Goal: Task Accomplishment & Management: Complete application form

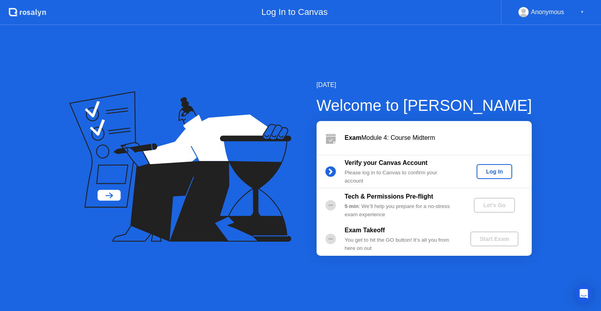
click at [486, 173] on div "Log In" at bounding box center [494, 171] width 29 height 6
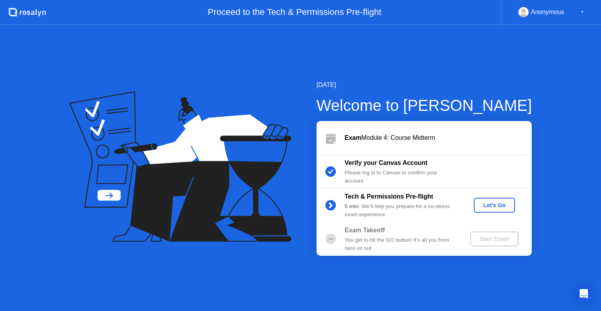
click at [491, 210] on button "Let's Go" at bounding box center [494, 205] width 41 height 15
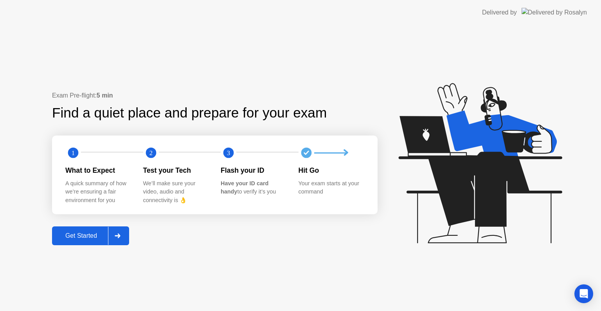
click at [124, 231] on div at bounding box center [117, 236] width 19 height 18
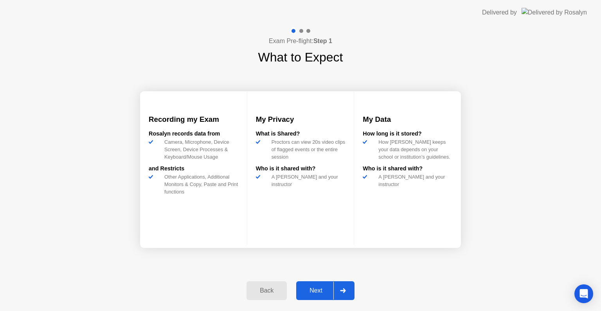
click at [337, 285] on div at bounding box center [343, 291] width 19 height 18
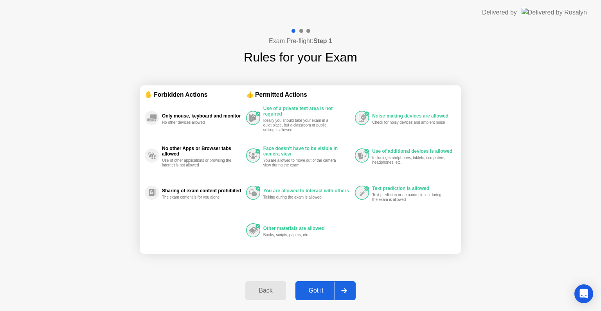
click at [337, 285] on div at bounding box center [344, 291] width 19 height 18
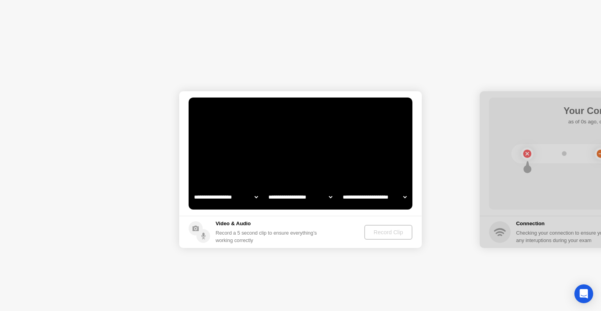
select select "**********"
select select "*******"
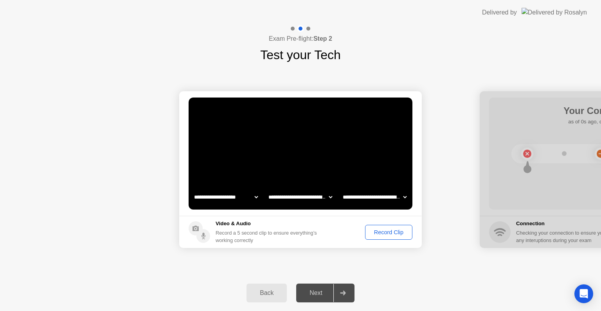
click at [371, 231] on div "Record Clip" at bounding box center [389, 232] width 42 height 6
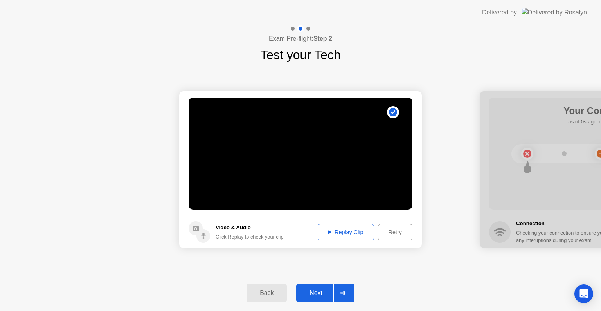
click at [357, 232] on div "Replay Clip" at bounding box center [346, 232] width 51 height 6
click at [395, 233] on div "Retry" at bounding box center [395, 232] width 29 height 6
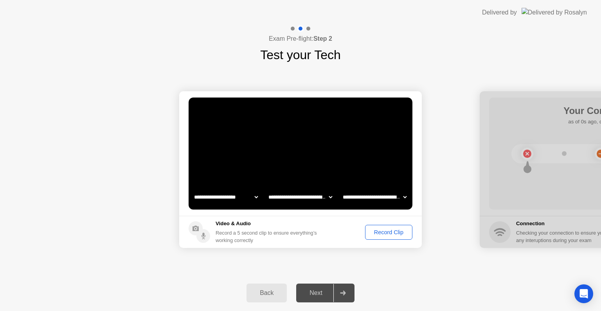
click at [384, 233] on div "Record Clip" at bounding box center [389, 232] width 42 height 6
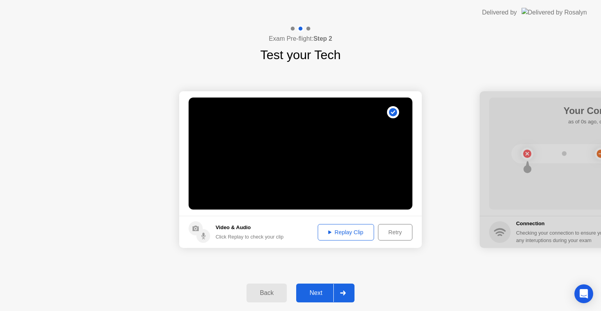
click at [346, 229] on div "Replay Clip" at bounding box center [346, 232] width 51 height 6
click at [318, 291] on div "Next" at bounding box center [316, 292] width 35 height 7
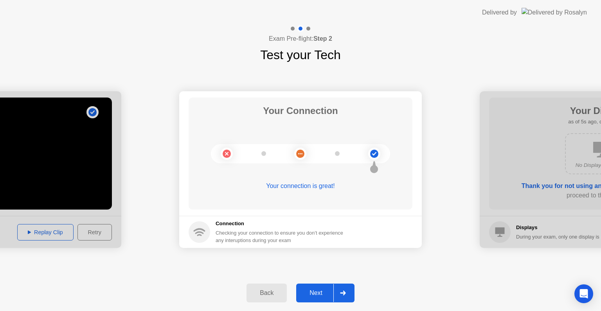
click at [352, 290] on div at bounding box center [343, 293] width 19 height 18
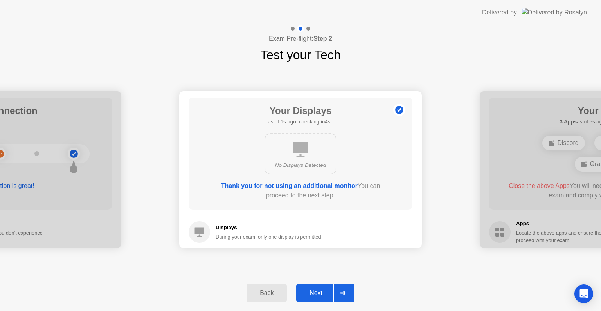
click at [352, 290] on div at bounding box center [343, 293] width 19 height 18
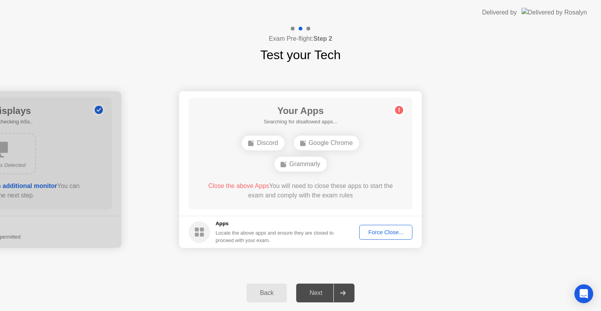
click at [377, 230] on div "Force Close..." at bounding box center [386, 232] width 48 height 6
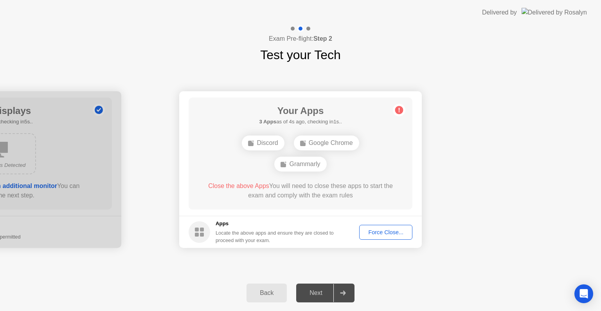
click at [370, 229] on div "Force Close..." at bounding box center [386, 232] width 48 height 6
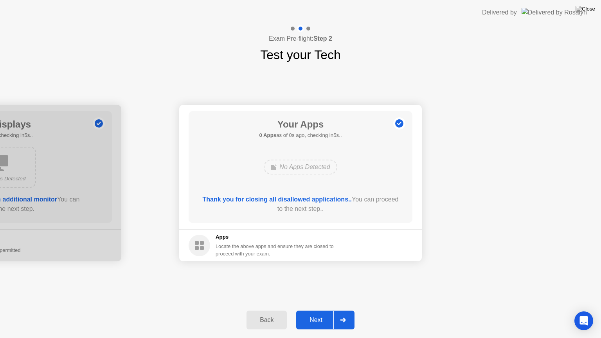
click at [343, 310] on div at bounding box center [343, 320] width 19 height 18
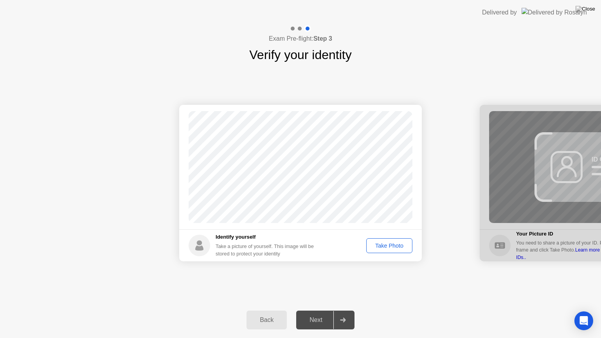
click at [386, 249] on div "Take Photo" at bounding box center [389, 246] width 41 height 6
click at [345, 310] on div at bounding box center [343, 320] width 19 height 18
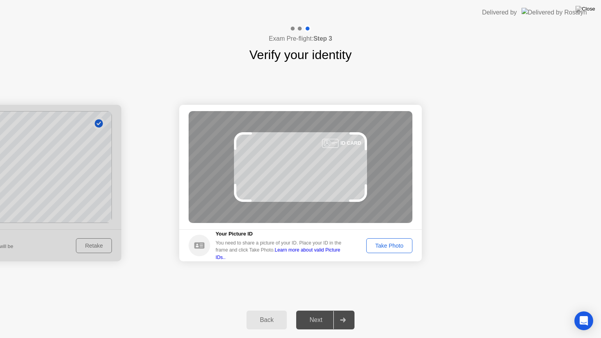
click at [390, 245] on div "Take Photo" at bounding box center [389, 246] width 41 height 6
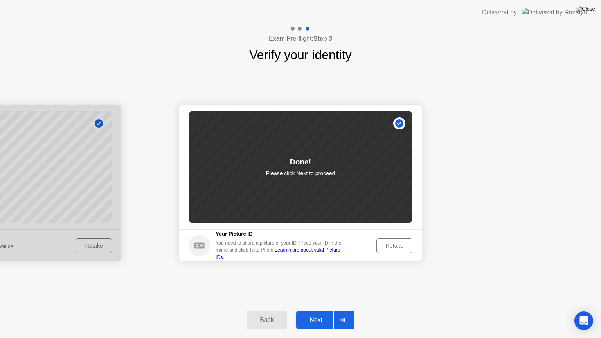
click at [345, 310] on div at bounding box center [343, 320] width 19 height 18
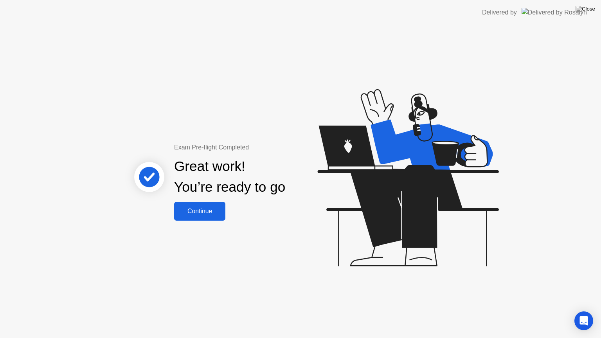
click at [206, 208] on div "Continue" at bounding box center [200, 211] width 47 height 7
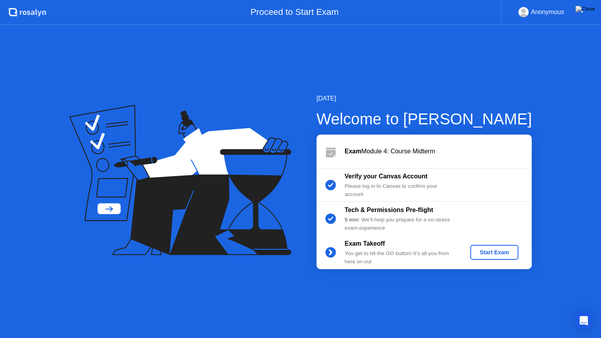
click at [508, 249] on div "Start Exam" at bounding box center [495, 252] width 42 height 6
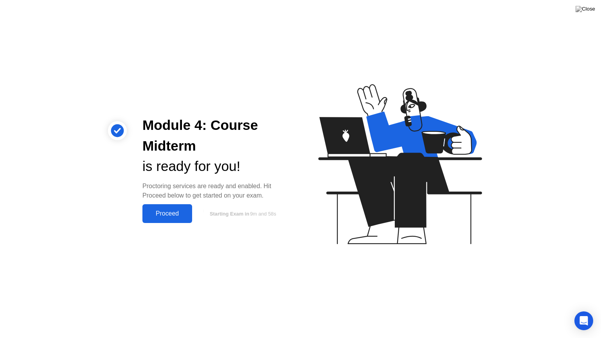
click at [171, 208] on button "Proceed" at bounding box center [168, 213] width 50 height 19
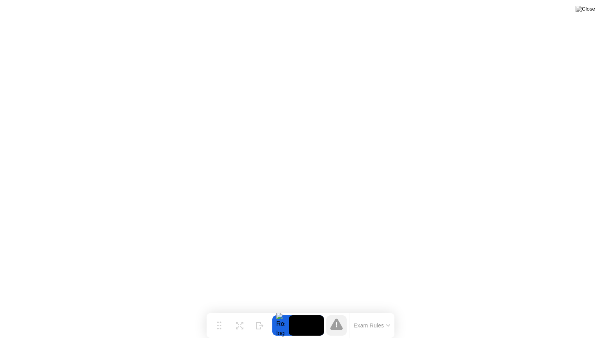
click at [384, 310] on button "Exam Rules" at bounding box center [373, 325] width 42 height 7
